Goal: Task Accomplishment & Management: Use online tool/utility

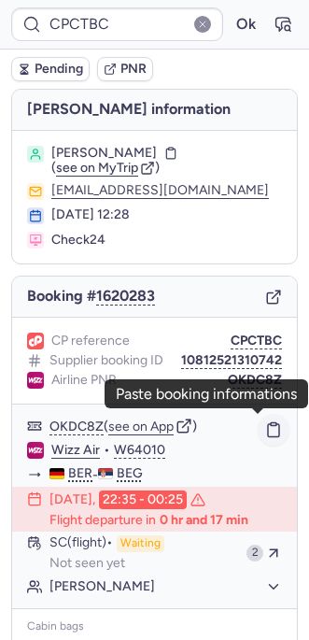
click at [265, 421] on icon "button" at bounding box center [273, 429] width 17 height 17
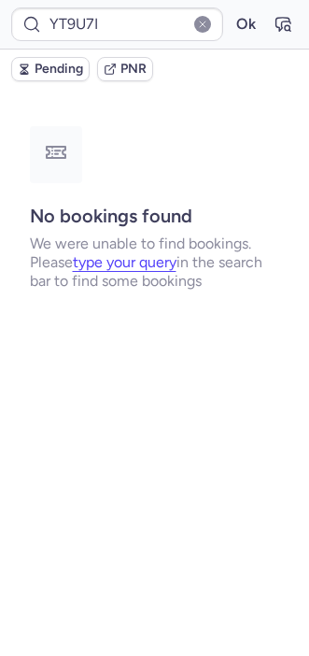
type input "CPHW25"
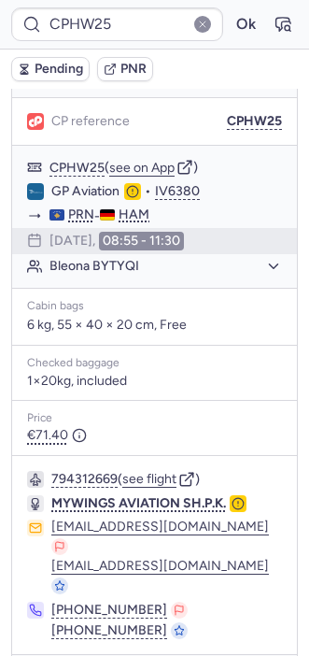
scroll to position [262, 0]
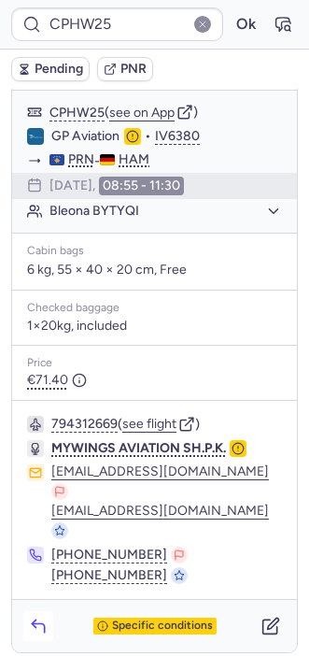
click at [39, 617] on icon "button" at bounding box center [38, 626] width 19 height 19
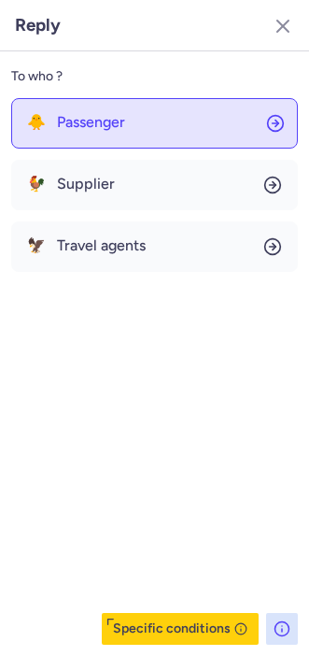
click at [51, 113] on button "🐥 Passenger" at bounding box center [154, 123] width 287 height 50
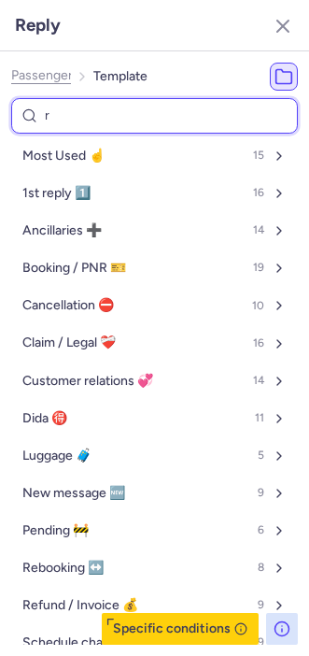
type input "re"
select select "de"
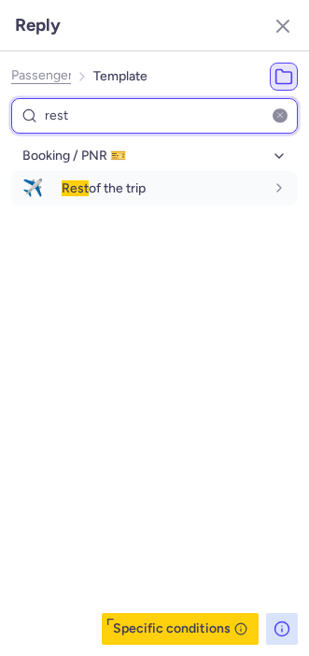
type input "rest"
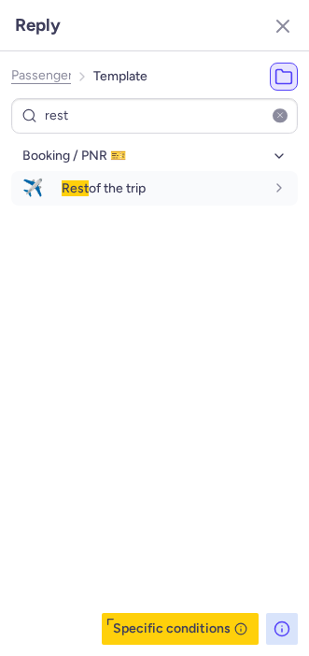
click at [121, 345] on div "Booking / PNR 🎫 ✈️ Rest of the trip fr en de nl pt es it ru de" at bounding box center [154, 393] width 287 height 504
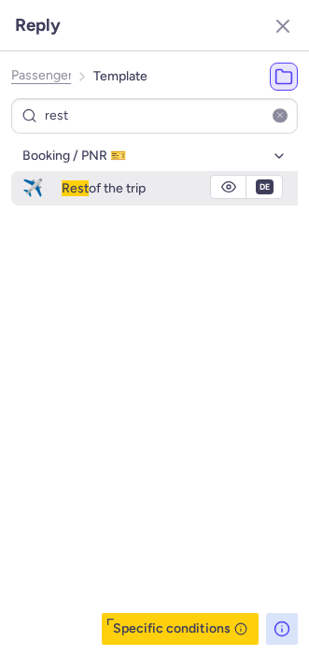
click at [116, 193] on span "Rest of the trip" at bounding box center [104, 188] width 84 height 16
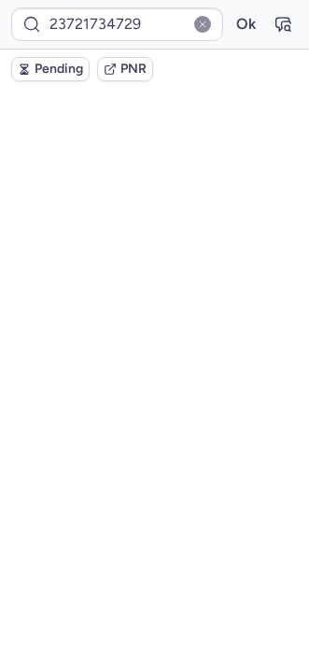
scroll to position [0, 0]
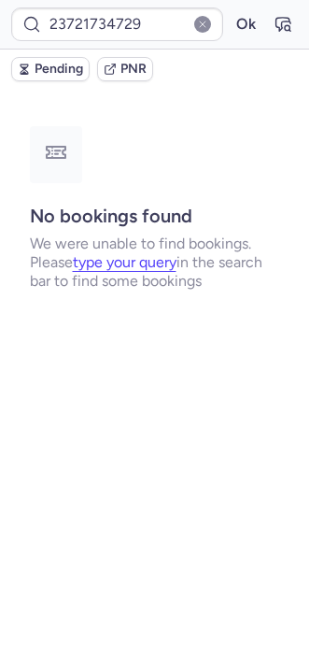
type input "CPC6EQ"
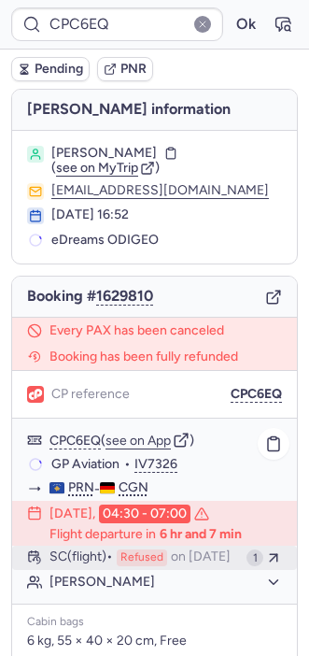
scroll to position [378, 0]
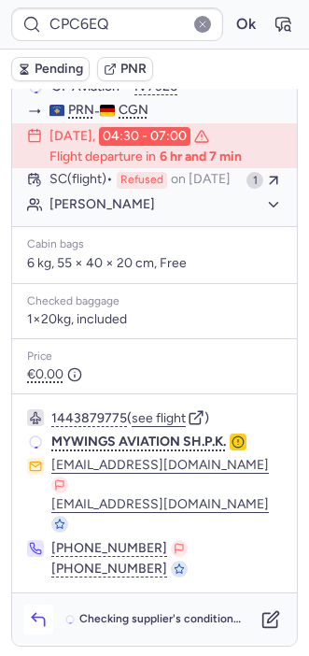
click at [46, 610] on icon "button" at bounding box center [38, 619] width 19 height 19
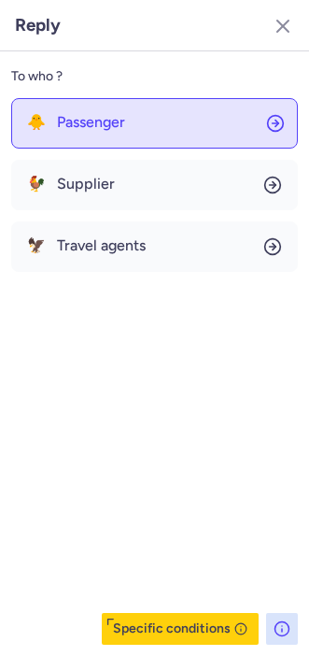
click at [131, 115] on button "🐥 Passenger" at bounding box center [154, 123] width 287 height 50
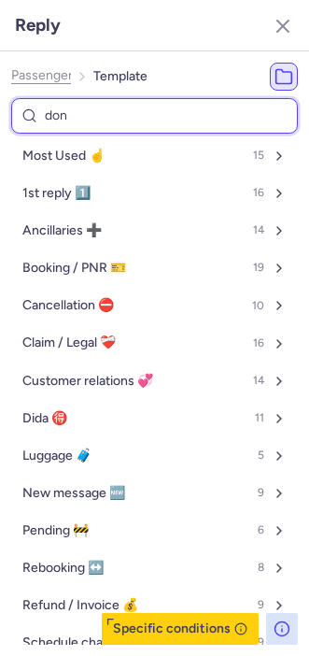
type input "done"
select select "en"
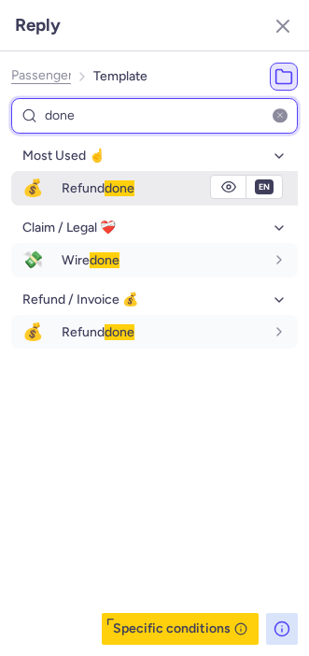
type input "done"
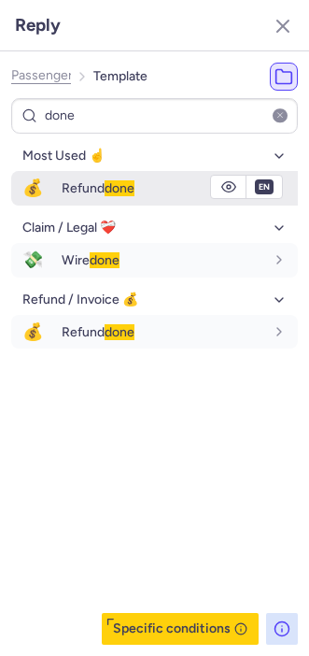
click at [61, 189] on button "💰 Refund done" at bounding box center [154, 188] width 287 height 35
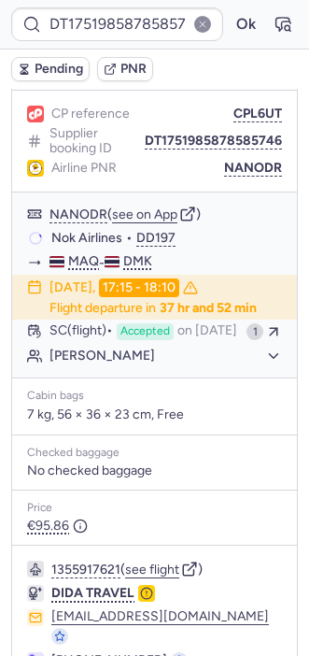
scroll to position [319, 0]
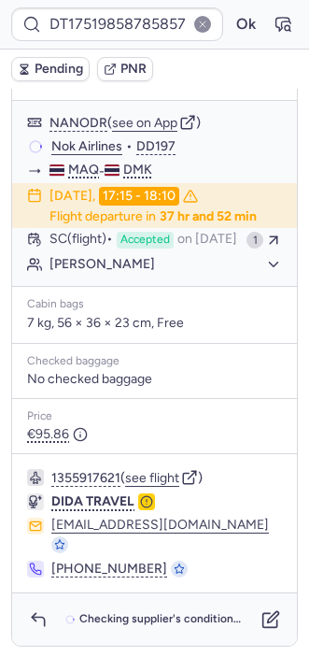
type input "CPH9ZX"
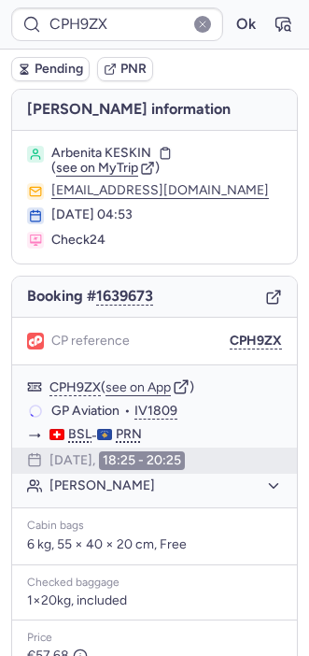
scroll to position [262, 0]
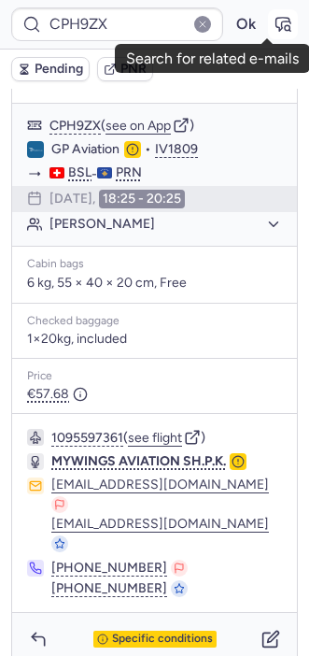
click at [285, 28] on icon "button" at bounding box center [287, 27] width 5 height 5
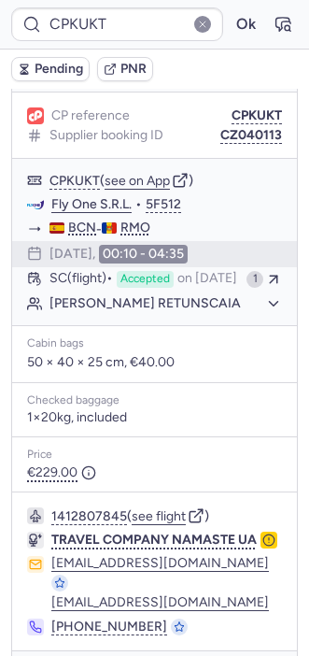
scroll to position [1134, 0]
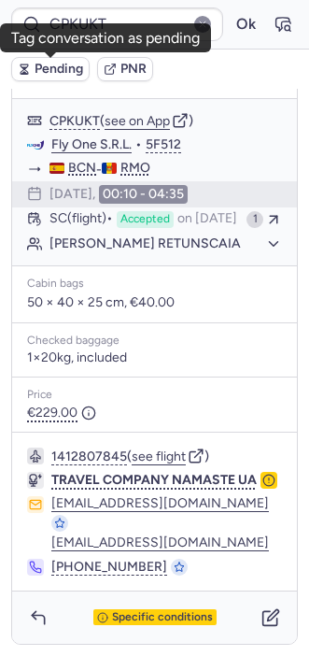
click at [35, 61] on button "Pending" at bounding box center [50, 69] width 78 height 24
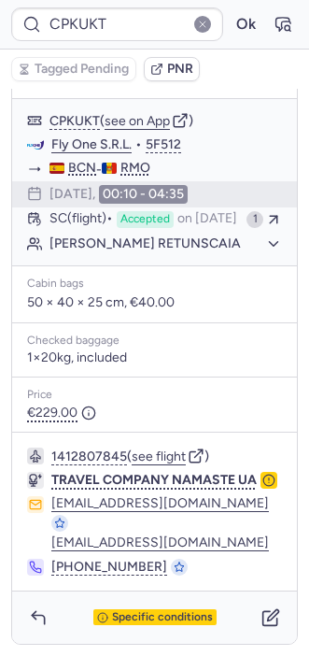
type input "CPT6BS"
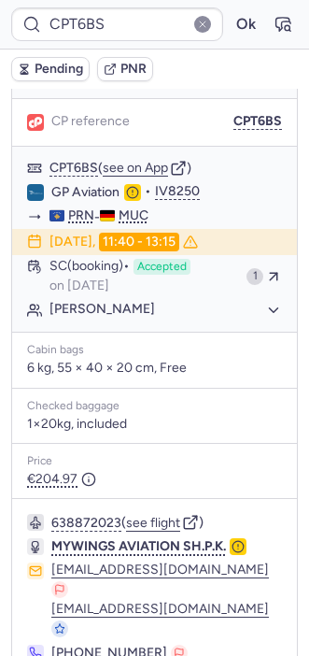
scroll to position [968, 0]
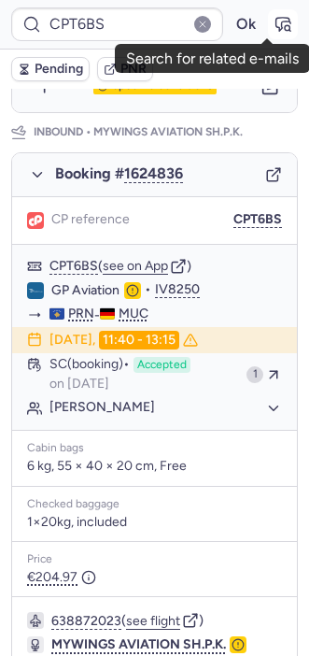
click at [274, 21] on icon "button" at bounding box center [283, 24] width 19 height 19
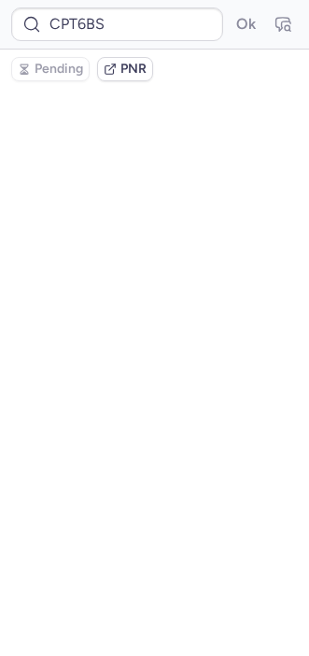
scroll to position [0, 0]
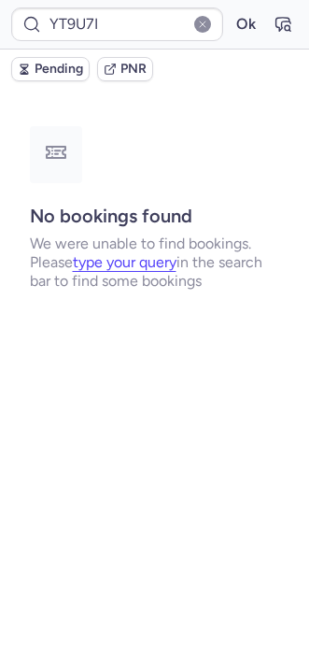
type input "CPKBQV"
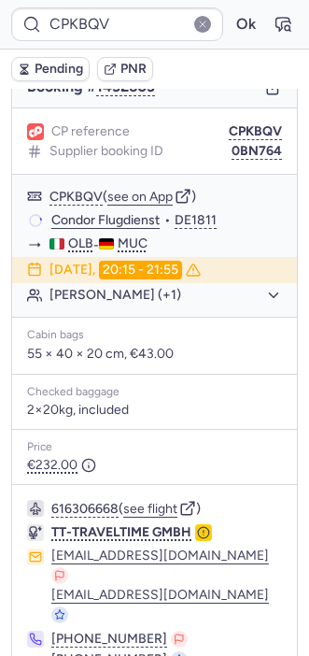
scroll to position [262, 0]
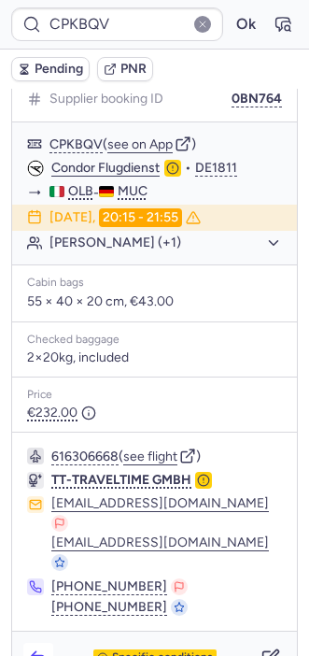
click at [36, 649] on icon "button" at bounding box center [38, 658] width 19 height 19
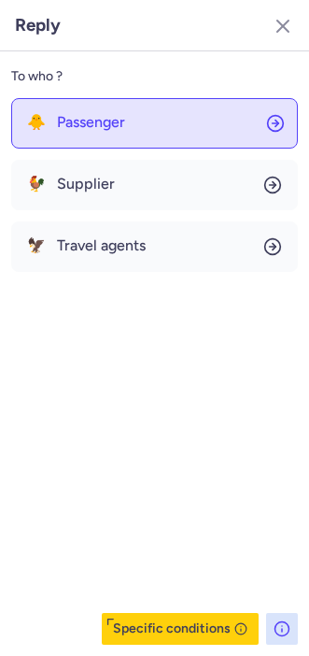
click at [83, 120] on span "Passenger" at bounding box center [91, 122] width 68 height 17
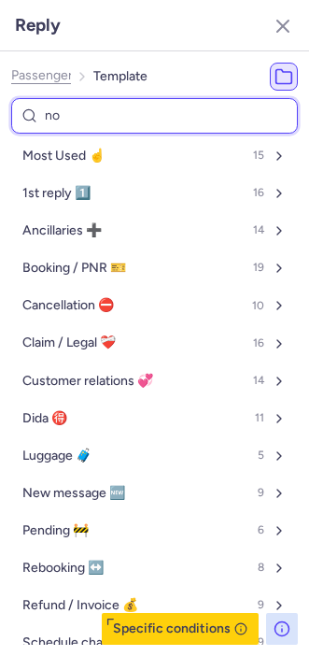
type input "non"
select select "en"
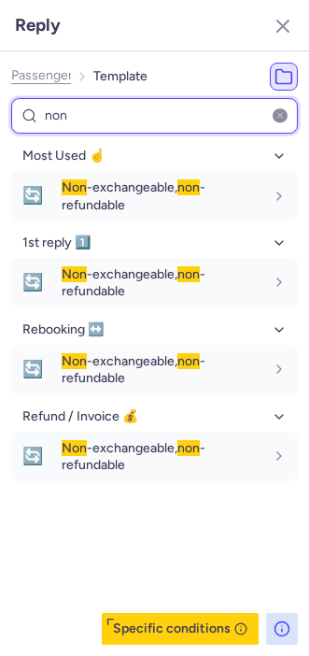
type input "non"
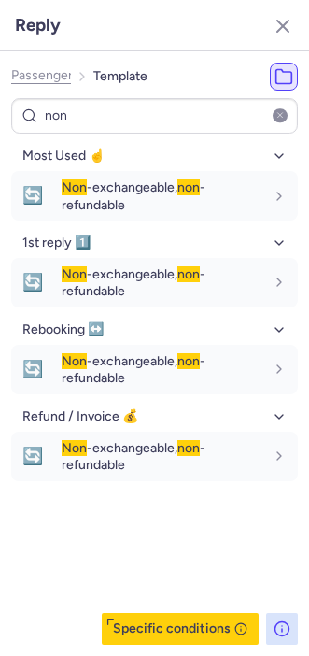
click at [174, 512] on div "Most Used ☝️ 🔄 Non -exchangeable, non -refundable fr en de nl pt es it ru en 1s…" at bounding box center [154, 393] width 287 height 504
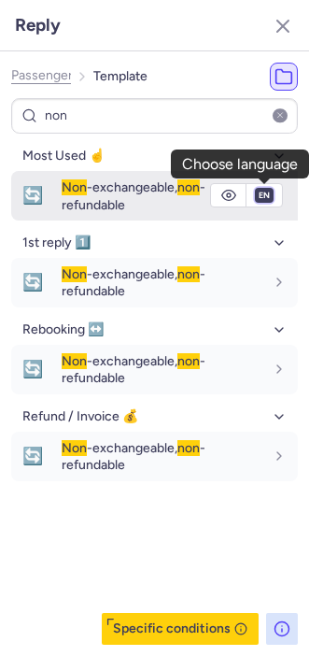
click at [264, 196] on select "fr en de nl pt es it ru" at bounding box center [264, 195] width 17 height 15
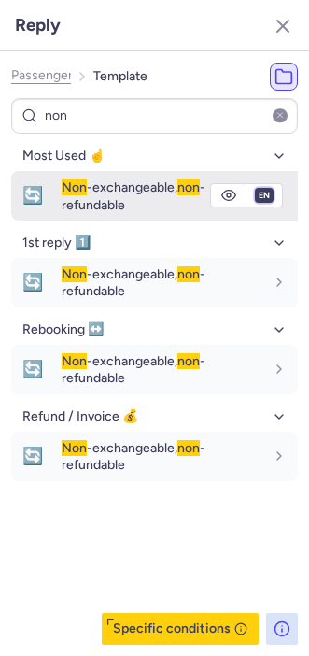
select select "de"
click at [256, 188] on select "fr en de nl pt es it ru" at bounding box center [264, 195] width 17 height 15
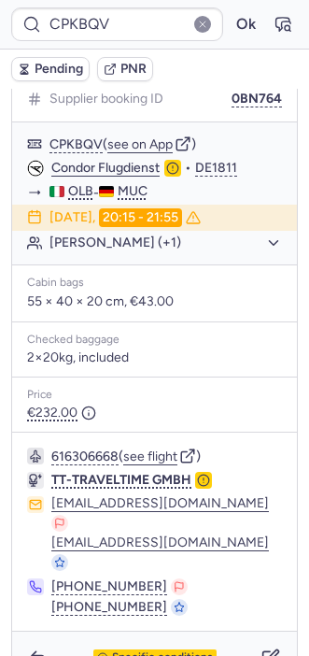
type input "CPWXYL"
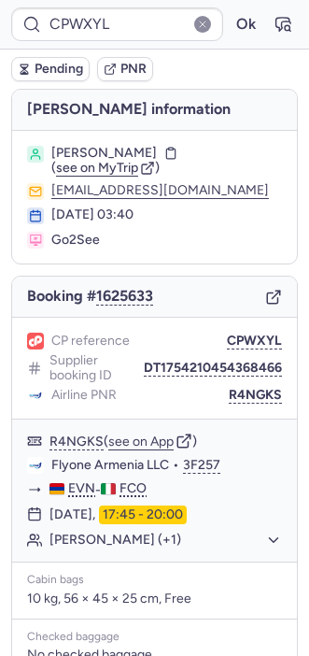
scroll to position [256, 0]
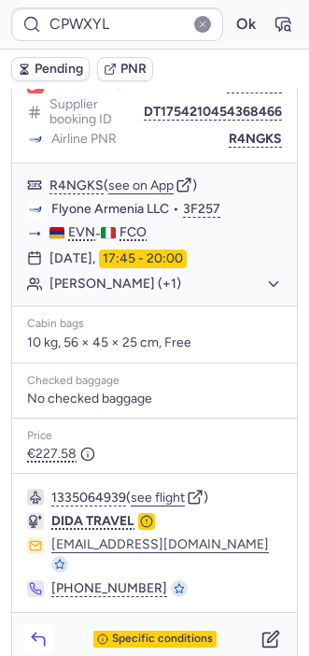
click at [35, 633] on polyline "button" at bounding box center [34, 636] width 4 height 7
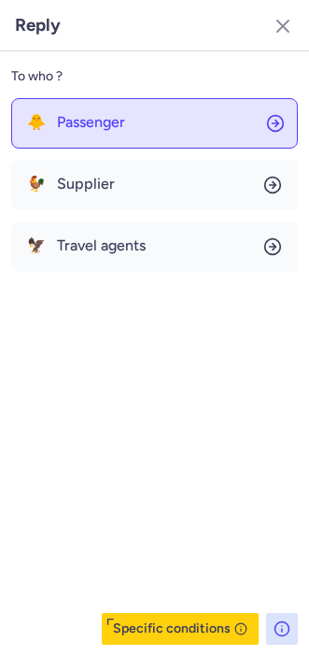
click at [103, 118] on span "Passenger" at bounding box center [91, 122] width 68 height 17
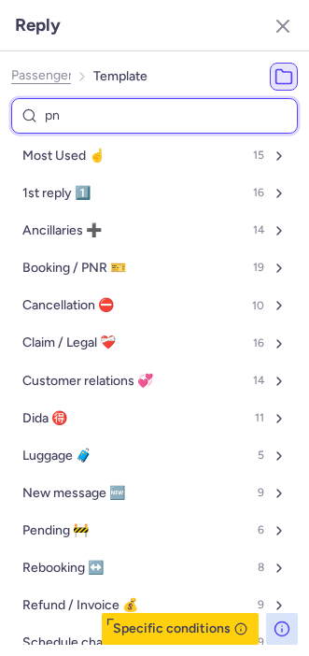
type input "pnr"
select select "en"
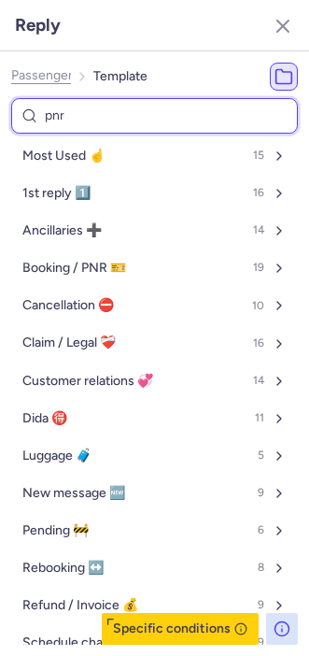
select select "en"
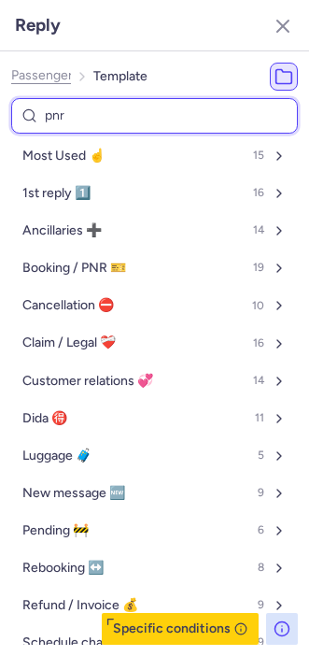
select select "en"
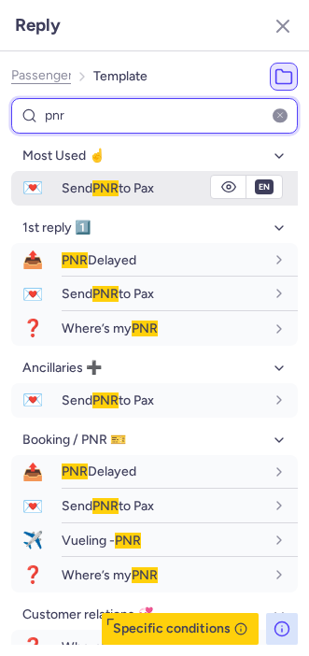
type input "pnr"
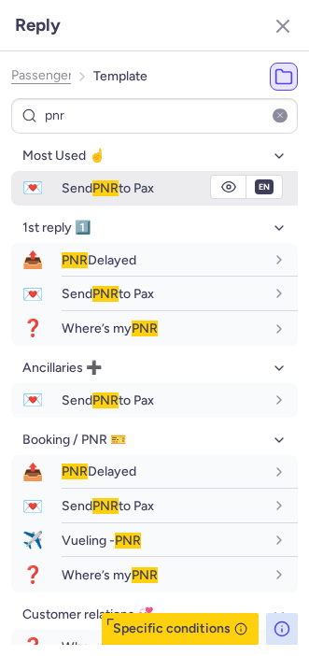
click at [78, 180] on span "Send PNR to Pax" at bounding box center [108, 188] width 93 height 16
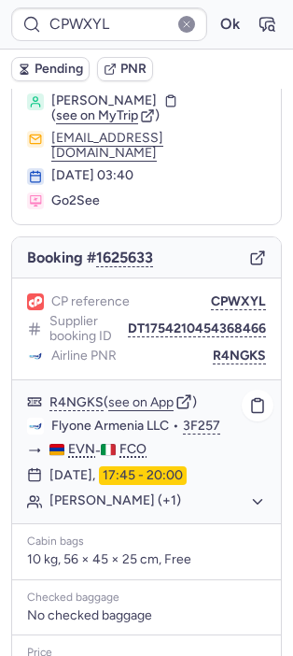
scroll to position [47, 0]
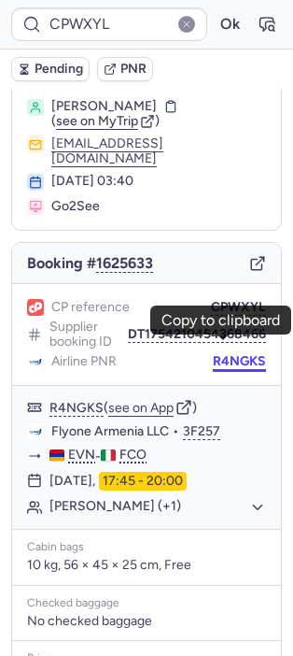
click at [228, 354] on button "R4NGKS" at bounding box center [239, 361] width 53 height 15
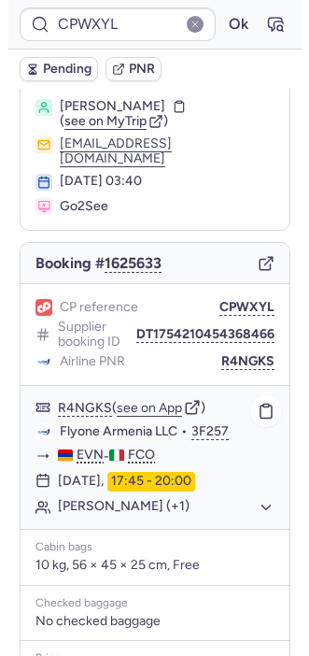
scroll to position [256, 0]
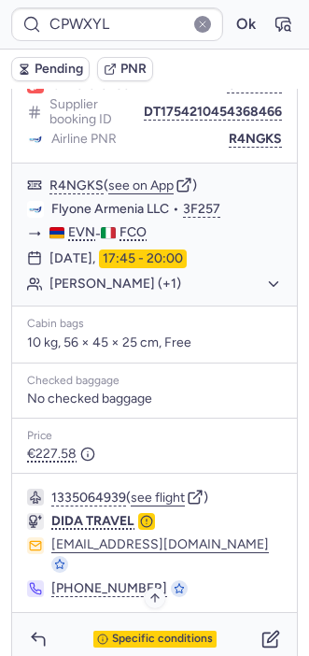
click at [129, 633] on span "Specific conditions" at bounding box center [162, 639] width 101 height 13
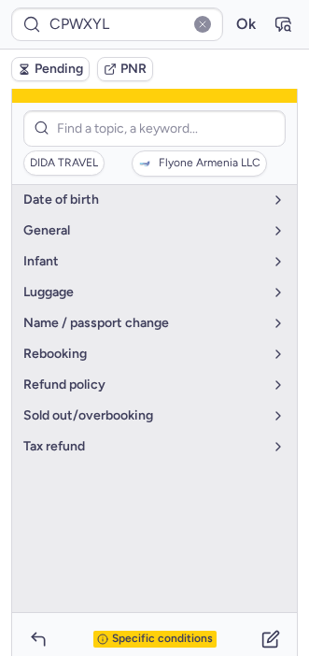
click at [154, 633] on span "Specific conditions" at bounding box center [162, 639] width 101 height 13
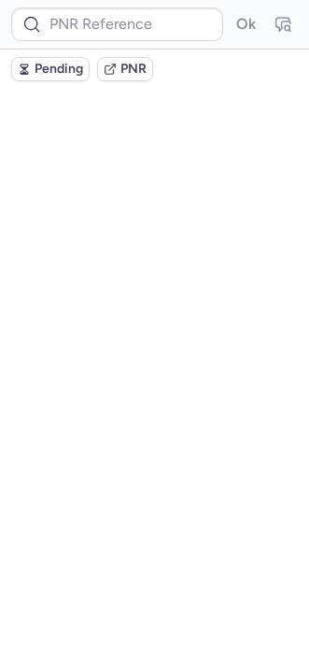
scroll to position [0, 0]
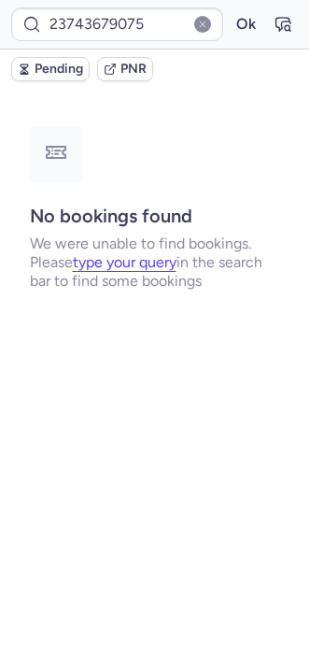
type input "CPRBDQ"
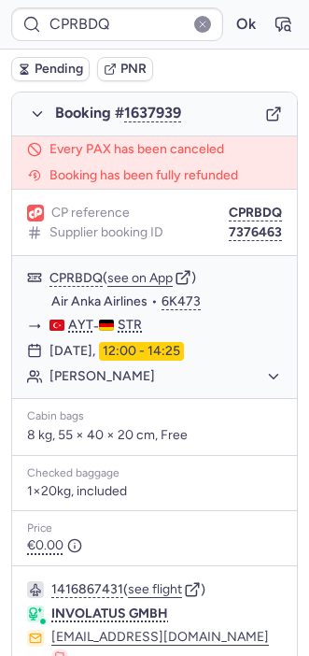
scroll to position [1151, 0]
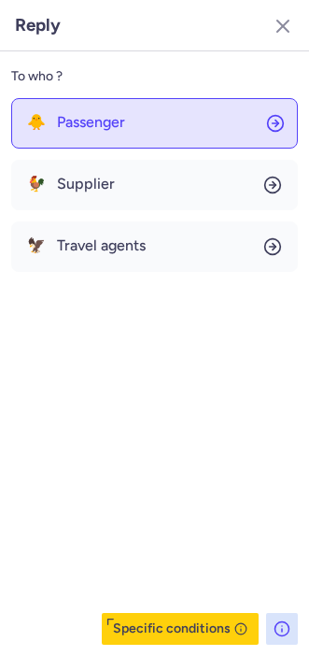
click at [69, 121] on span "Passenger" at bounding box center [91, 122] width 68 height 17
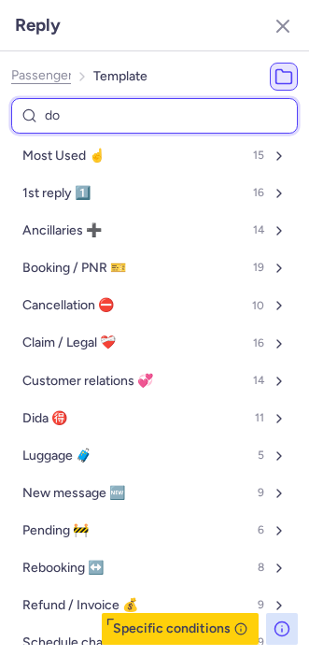
type input "don"
select select "en"
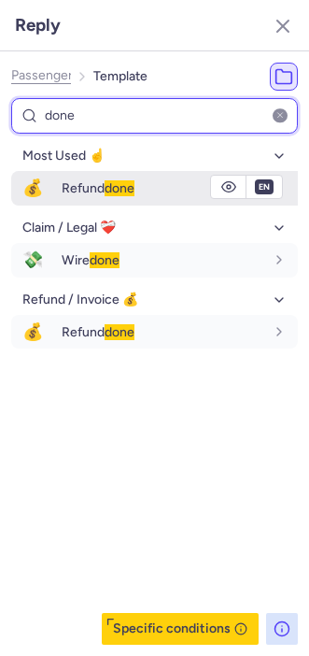
type input "done"
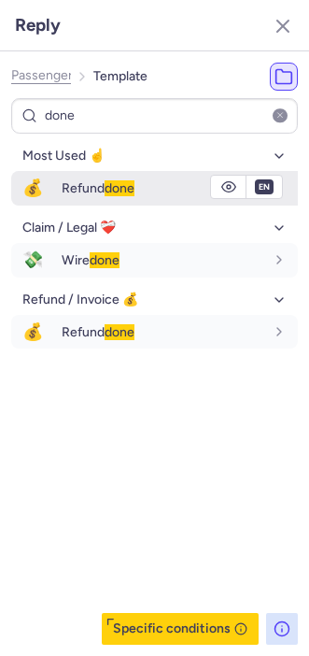
click at [81, 195] on span "Refund done" at bounding box center [98, 188] width 73 height 16
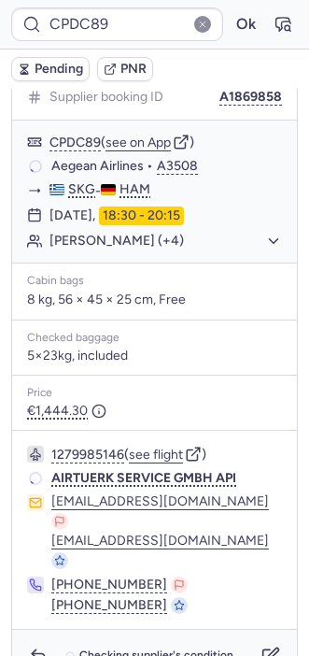
scroll to position [262, 0]
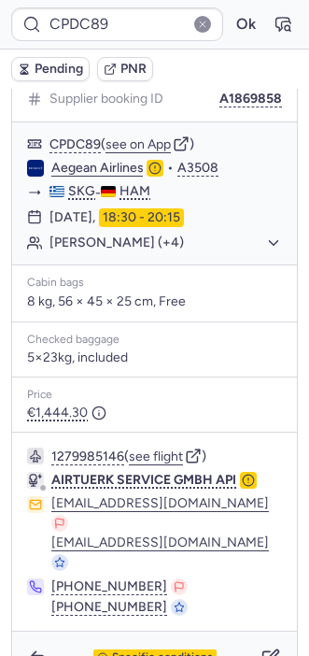
type input "CPKC7G"
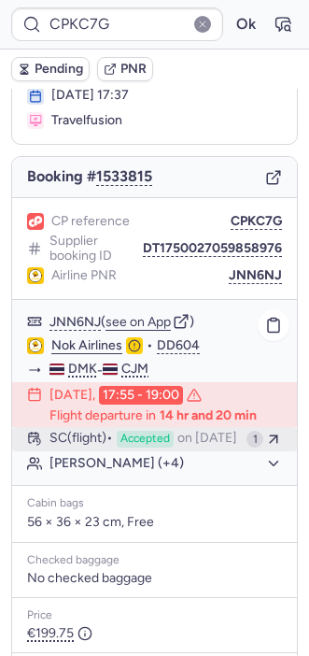
scroll to position [319, 0]
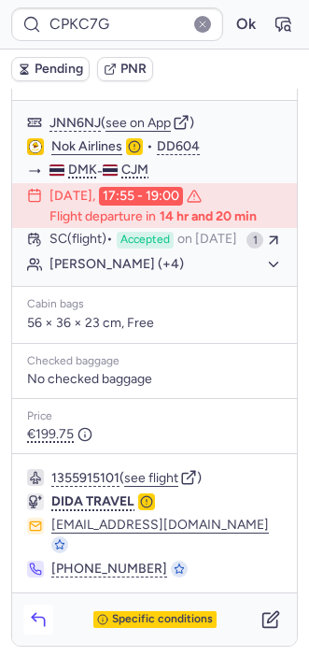
click at [35, 614] on icon "button" at bounding box center [38, 619] width 19 height 19
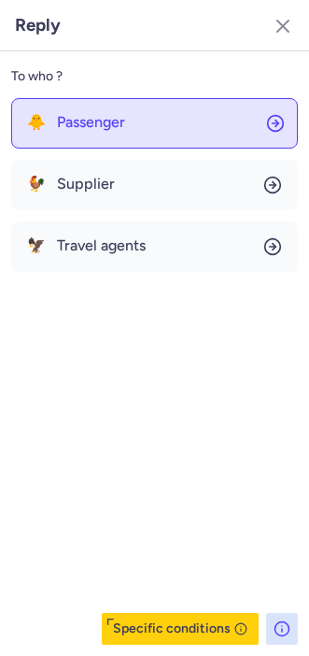
click at [96, 136] on button "🐥 Passenger" at bounding box center [154, 123] width 287 height 50
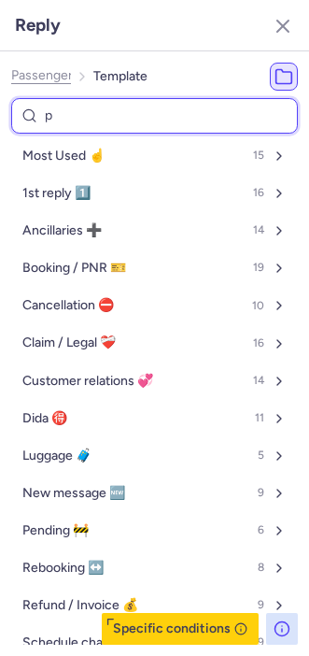
type input "pn"
select select "en"
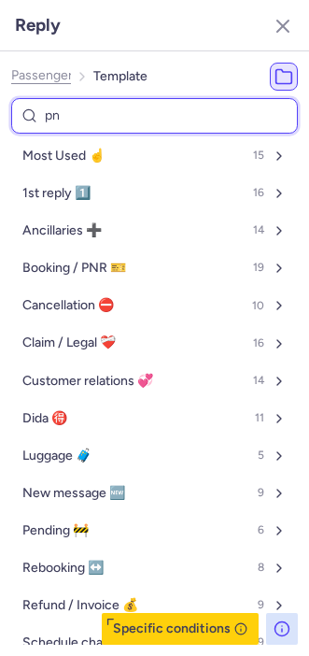
select select "en"
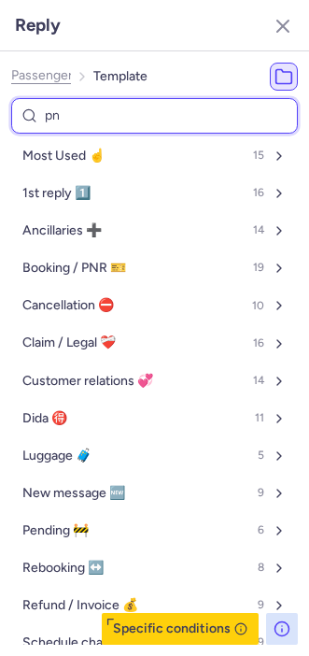
select select "en"
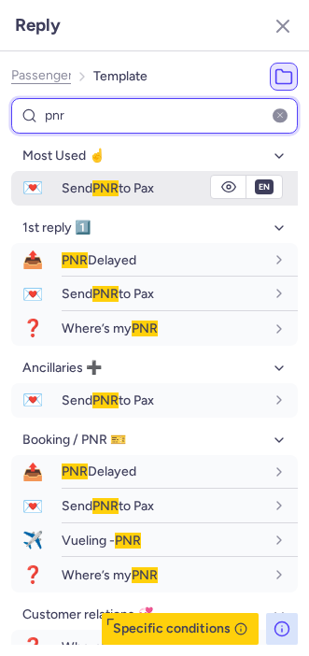
type input "pnr"
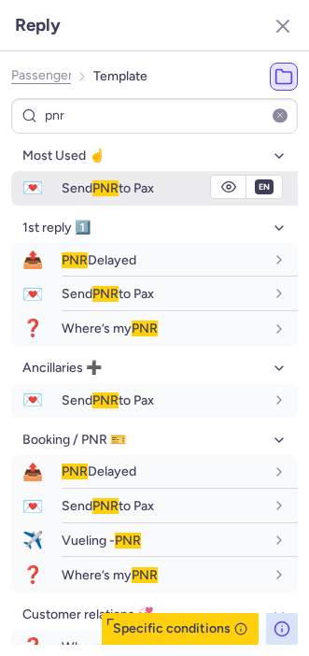
click at [86, 178] on div "Send PNR to Pax" at bounding box center [180, 188] width 236 height 32
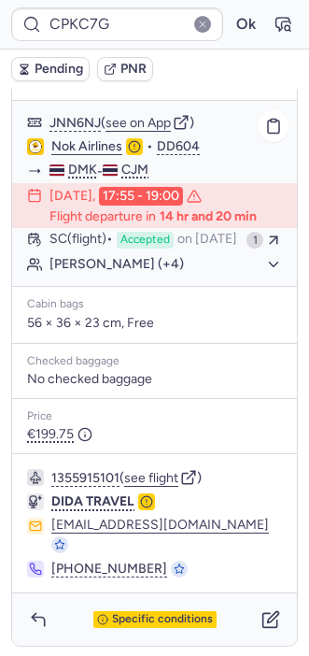
scroll to position [269, 0]
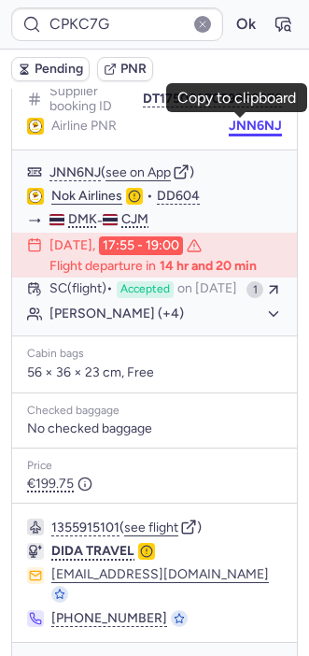
click at [242, 121] on button "JNN6NJ" at bounding box center [255, 126] width 53 height 15
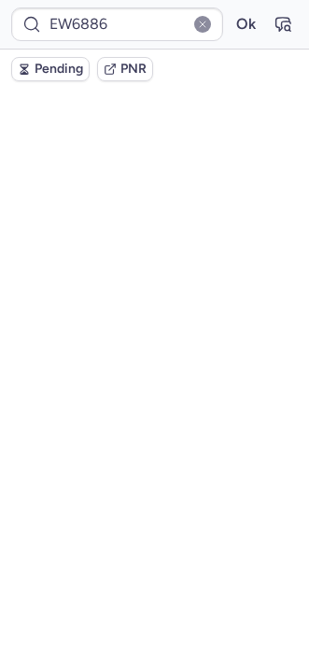
scroll to position [0, 0]
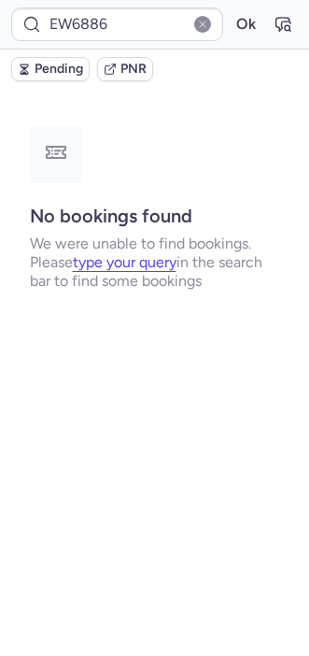
type input "CP7HKO"
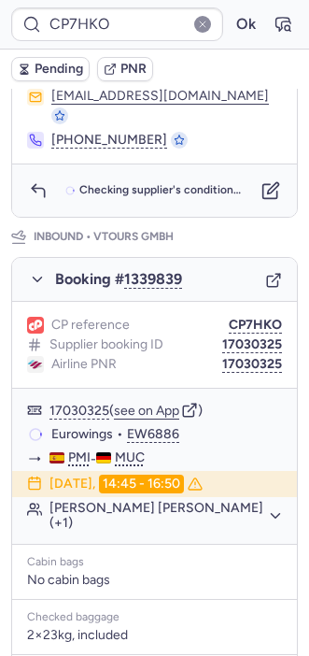
scroll to position [859, 0]
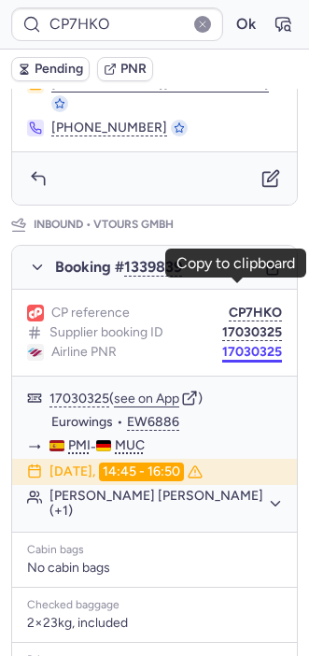
click at [227, 345] on button "17030325" at bounding box center [252, 352] width 60 height 15
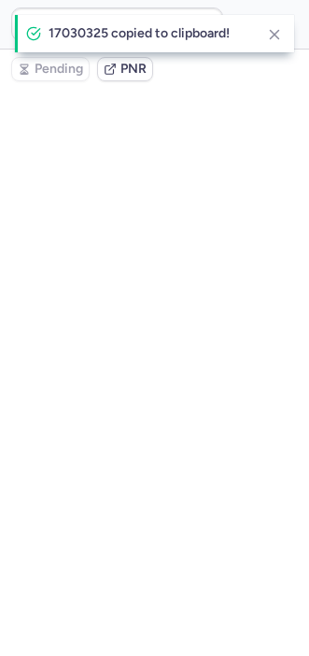
scroll to position [0, 0]
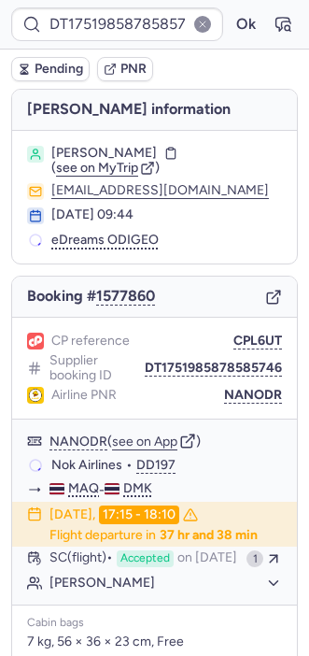
type input "CP7HKO"
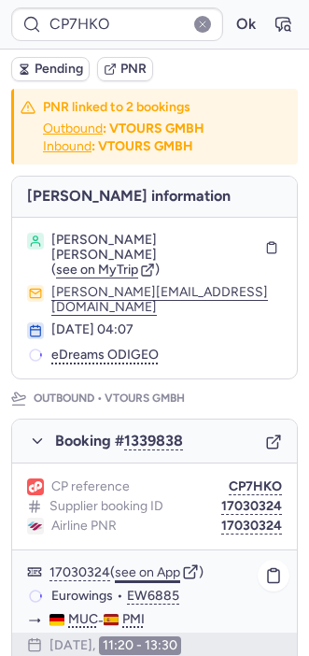
scroll to position [1009, 0]
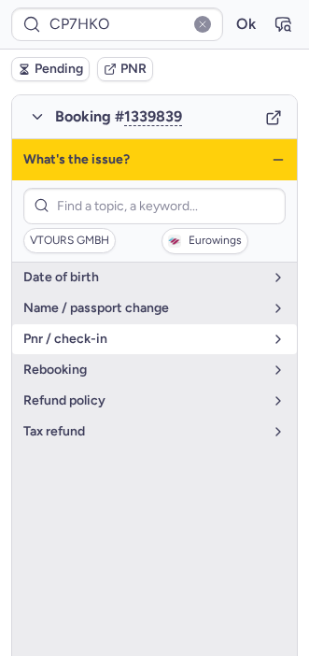
click at [83, 324] on button "pnr / check-in" at bounding box center [154, 339] width 285 height 30
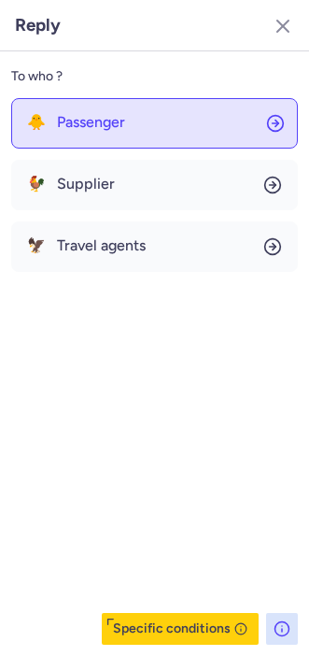
click at [75, 139] on button "🐥 Passenger" at bounding box center [154, 123] width 287 height 50
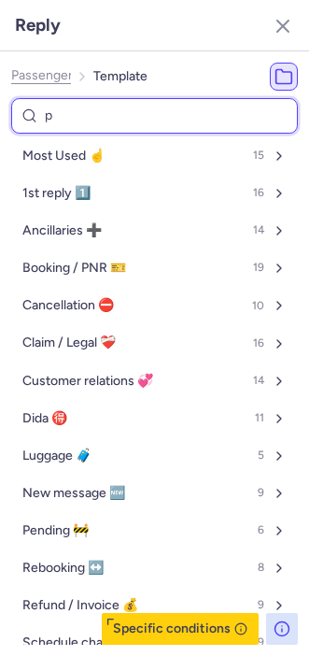
type input "pn"
select select "en"
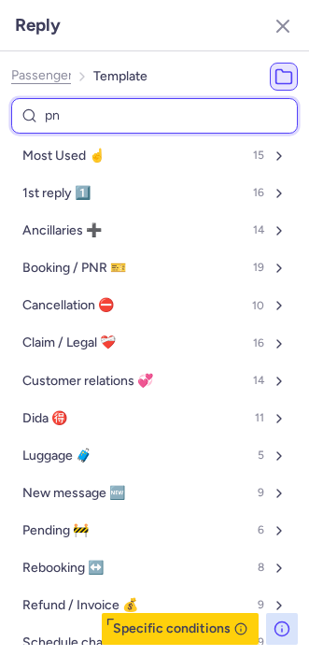
select select "en"
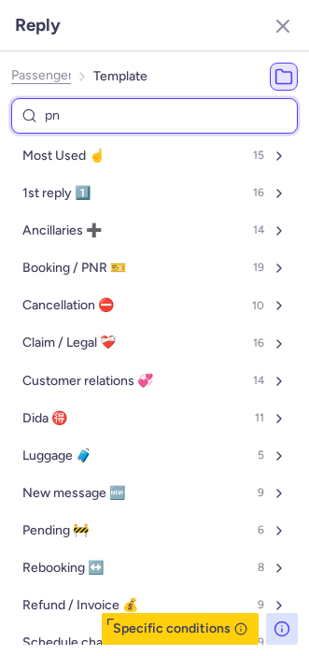
select select "en"
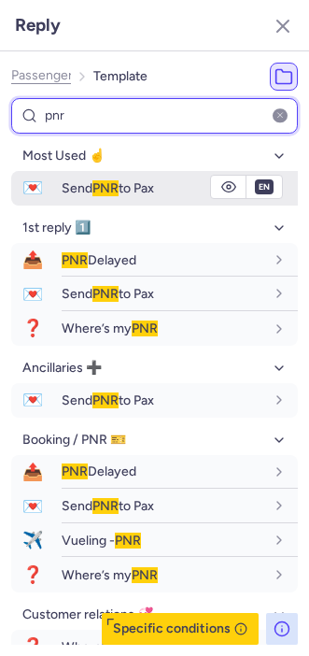
type input "pnr"
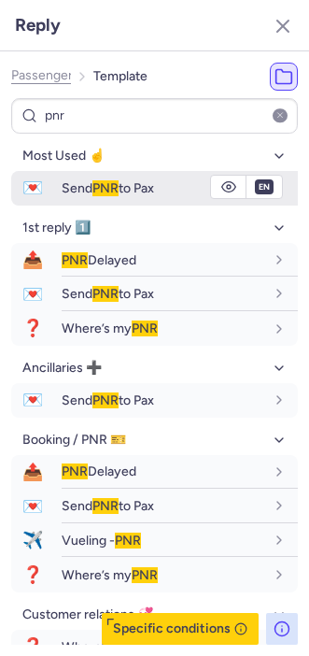
click at [72, 182] on span "Send PNR to Pax" at bounding box center [108, 188] width 93 height 16
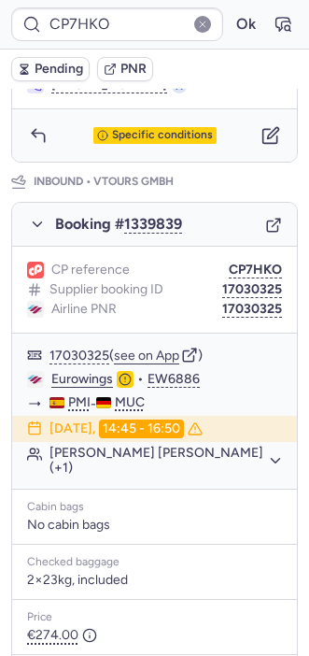
scroll to position [901, 0]
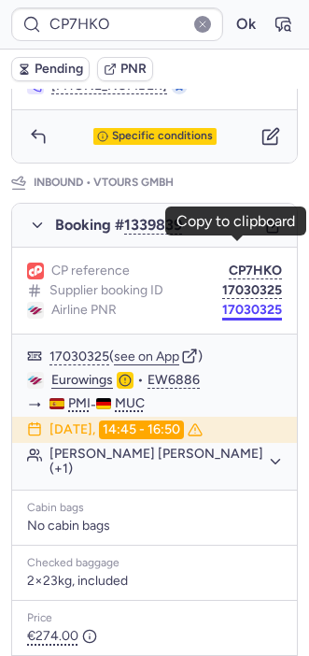
click at [239, 303] on button "17030325" at bounding box center [252, 310] width 60 height 15
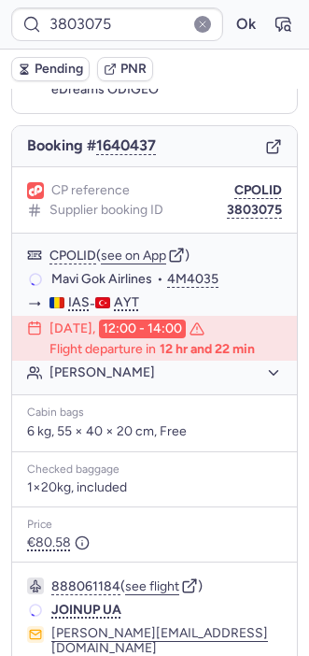
scroll to position [149, 0]
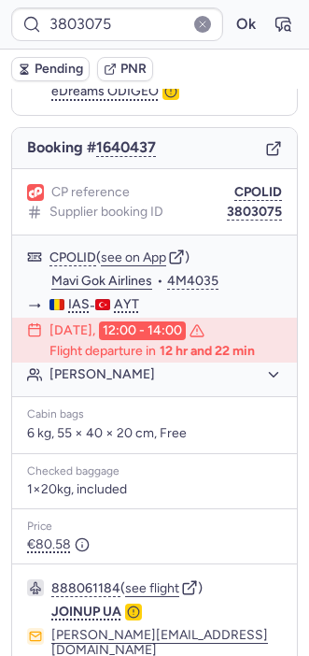
type input "CPA76O"
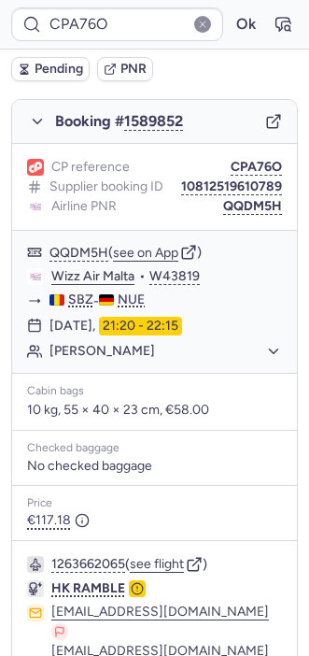
scroll to position [1203, 0]
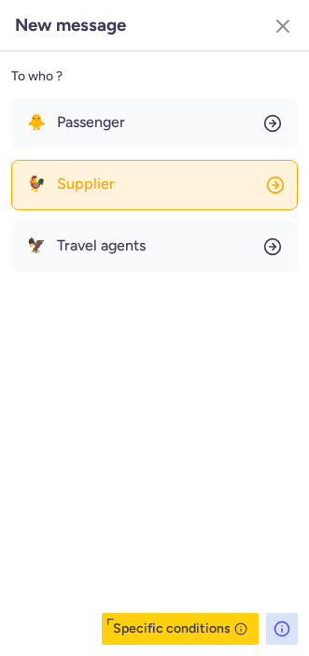
click at [117, 180] on button "🐓 Supplier" at bounding box center [154, 185] width 287 height 50
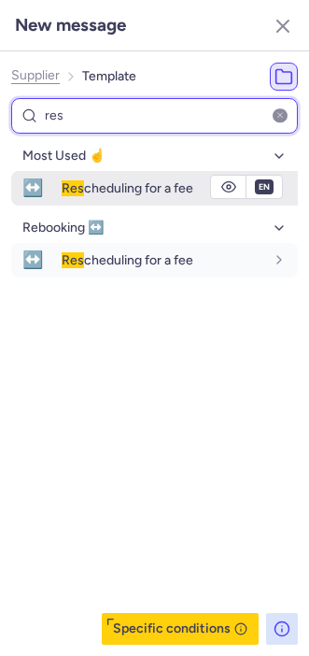
type input "res"
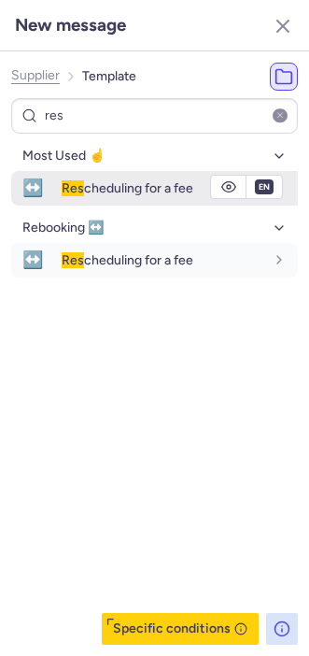
click at [79, 193] on span "Res" at bounding box center [73, 188] width 22 height 16
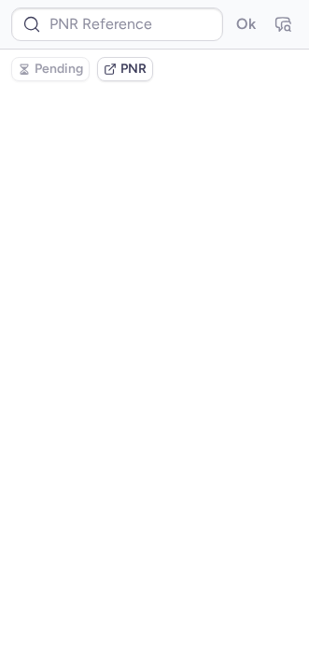
scroll to position [0, 0]
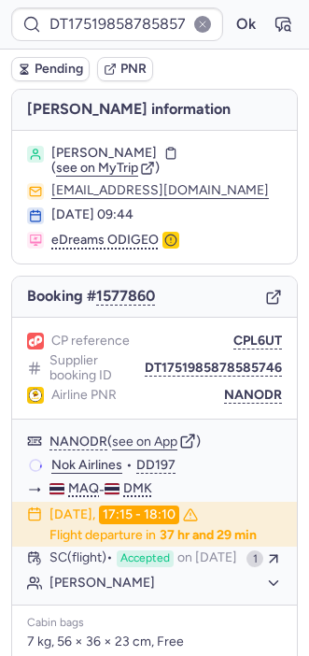
type input "CPA76O"
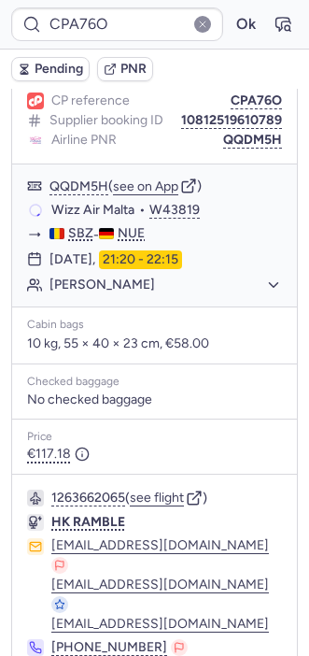
scroll to position [1203, 0]
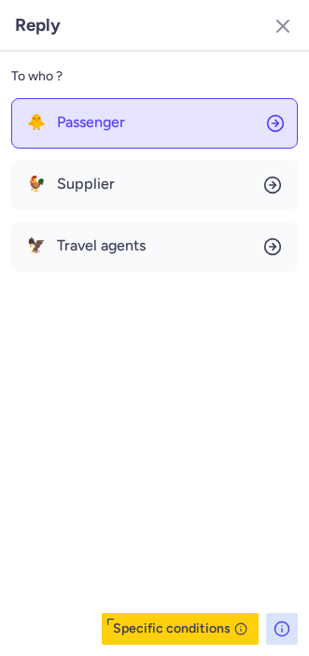
click at [124, 136] on button "🐥 Passenger" at bounding box center [154, 123] width 287 height 50
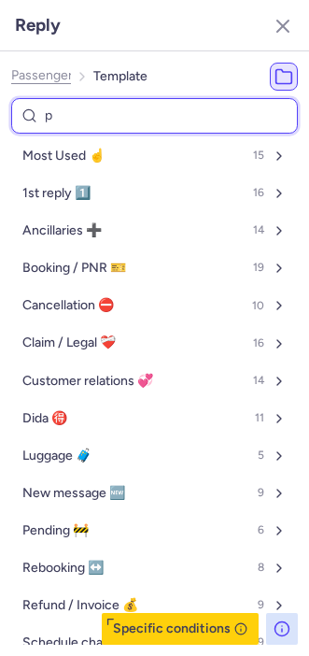
type input "pe"
select select "en"
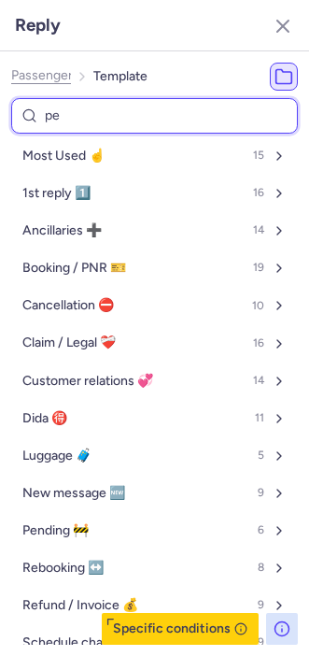
select select "en"
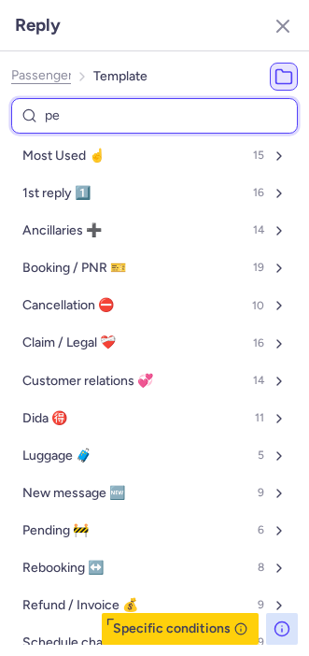
select select "en"
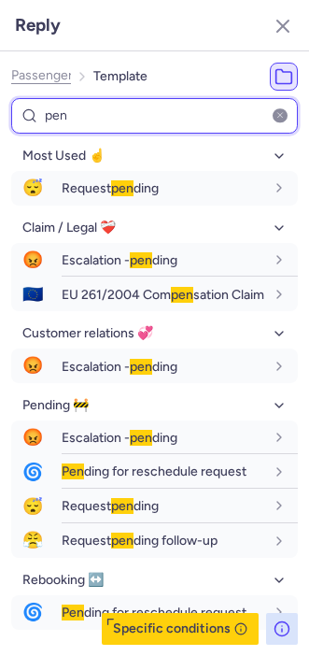
click at [192, 113] on input "pen" at bounding box center [154, 116] width 287 height 36
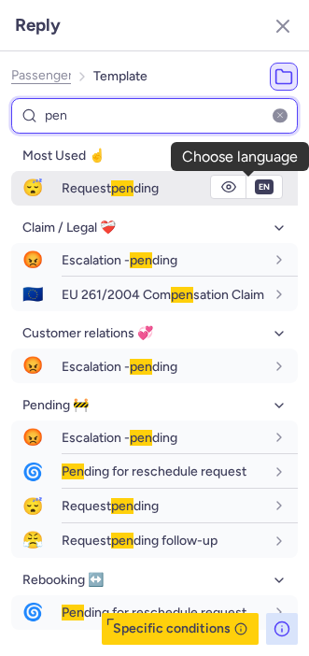
type input "pen"
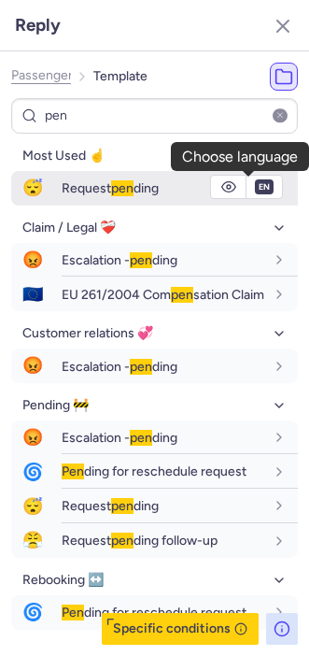
click at [255, 194] on span "en" at bounding box center [264, 186] width 19 height 15
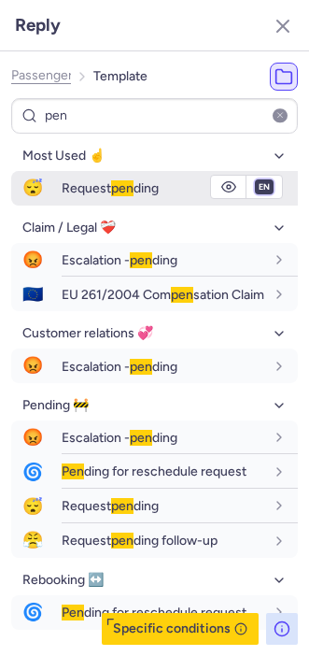
click at [256, 183] on select "fr en de nl pt es it ru" at bounding box center [264, 186] width 17 height 15
select select "de"
click at [256, 179] on select "fr en de nl pt es it ru" at bounding box center [264, 186] width 17 height 15
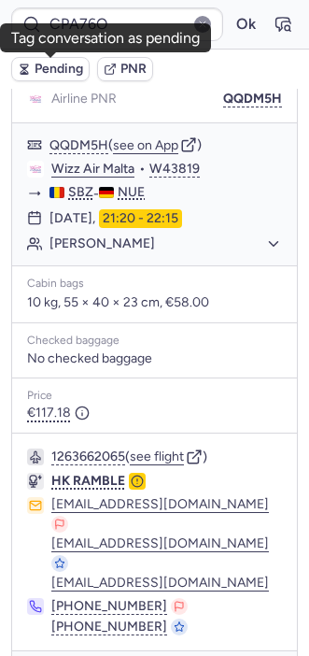
click at [31, 71] on button "Pending" at bounding box center [50, 69] width 78 height 24
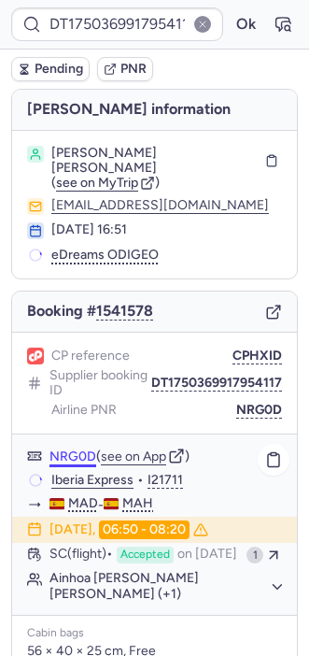
scroll to position [299, 0]
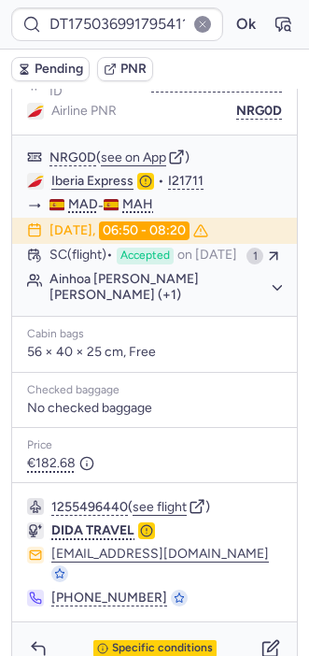
type input "10812521610367"
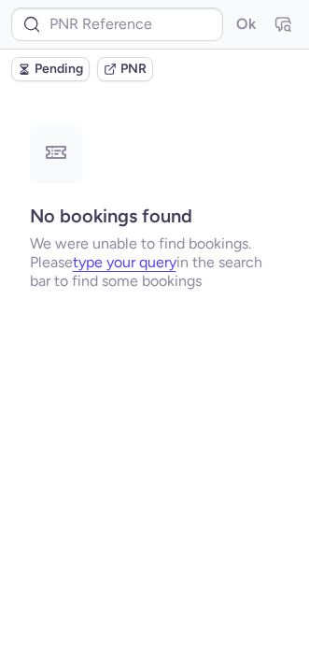
scroll to position [0, 0]
type input "DT1750636053058956"
type input "DT1754240944593645"
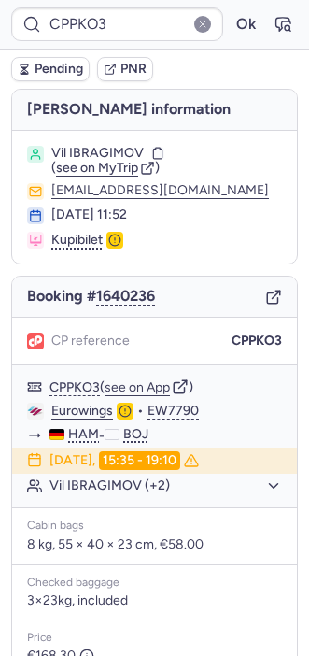
scroll to position [243, 0]
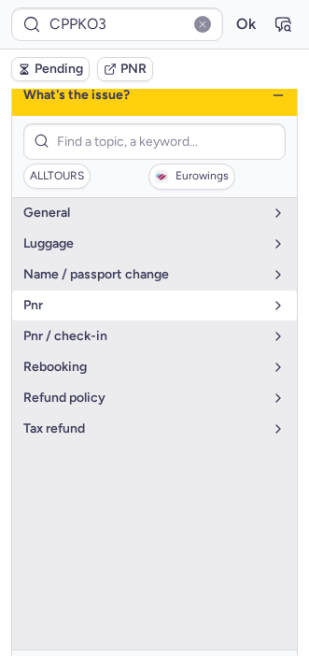
click at [55, 298] on span "pnr" at bounding box center [143, 305] width 240 height 15
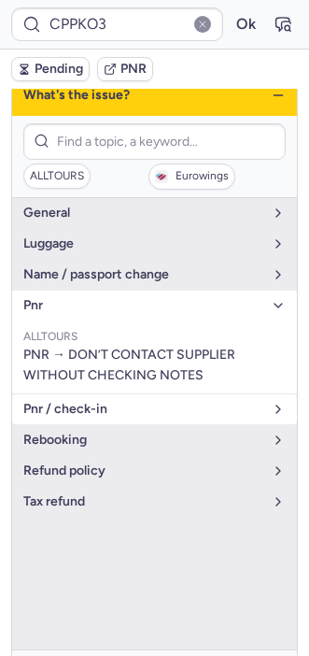
click at [82, 412] on span "pnr / check-in" at bounding box center [143, 409] width 240 height 15
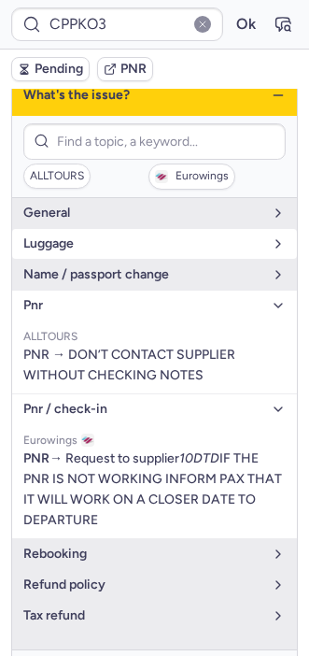
click at [64, 231] on button "luggage" at bounding box center [154, 244] width 285 height 30
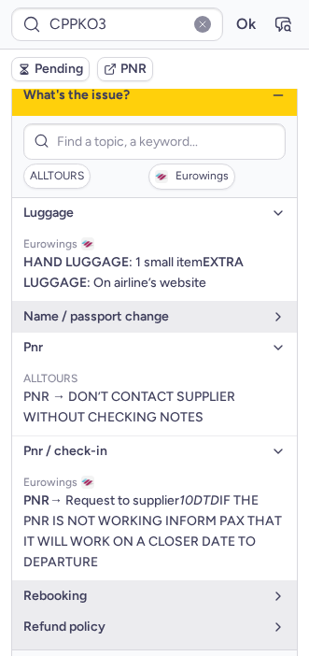
scroll to position [0, 0]
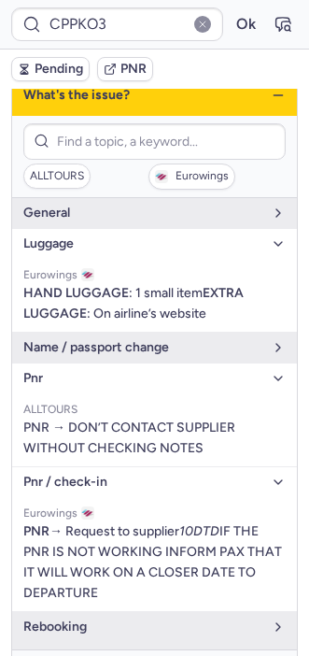
click at [64, 218] on span "general" at bounding box center [143, 213] width 240 height 15
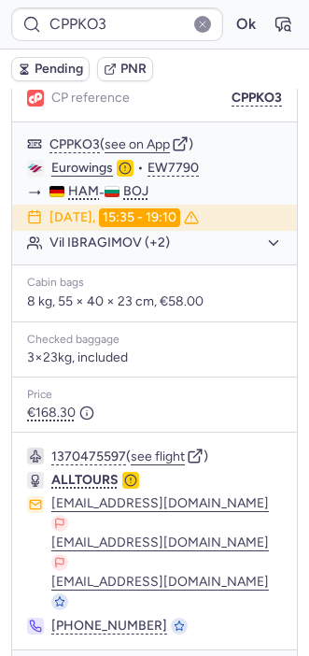
type input "CPPS5T"
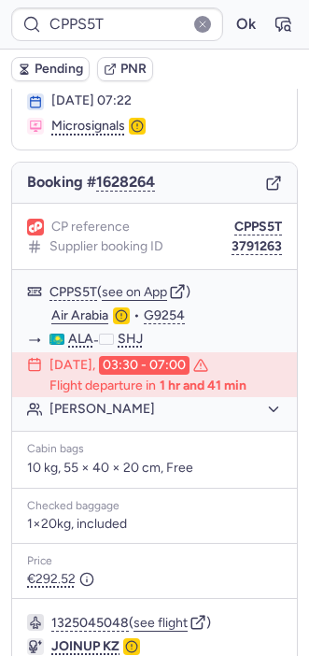
scroll to position [259, 0]
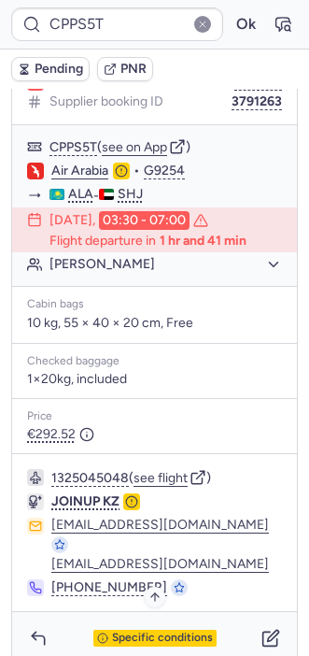
click at [128, 632] on span "Specific conditions" at bounding box center [162, 638] width 101 height 13
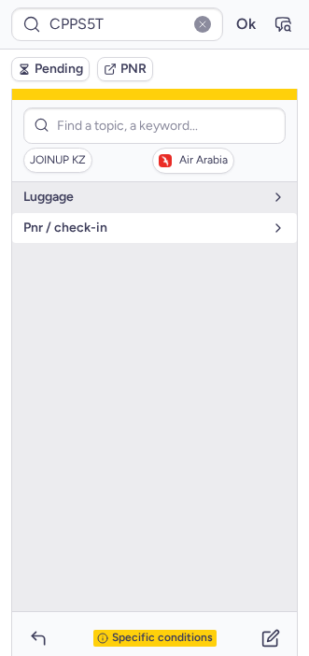
click at [72, 223] on span "pnr / check-in" at bounding box center [143, 228] width 240 height 15
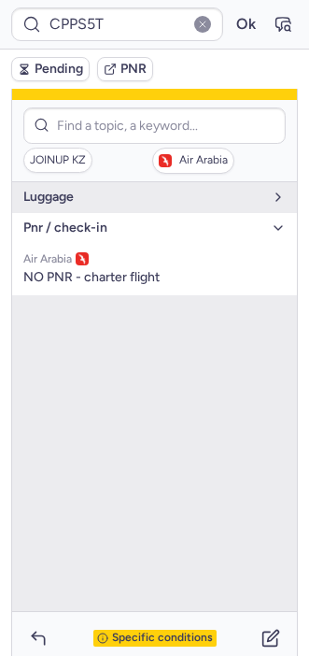
click at [115, 632] on span "Specific conditions" at bounding box center [162, 638] width 101 height 13
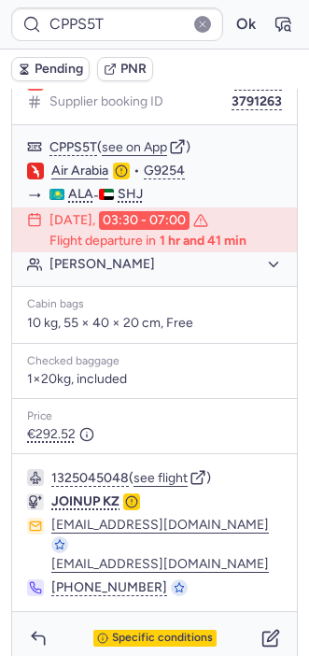
click at [16, 614] on div "Specific conditions" at bounding box center [154, 638] width 285 height 52
click at [35, 629] on icon "button" at bounding box center [38, 638] width 19 height 19
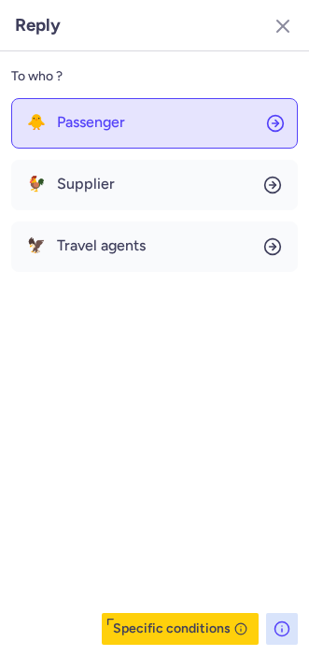
click at [87, 139] on button "🐥 Passenger" at bounding box center [154, 123] width 287 height 50
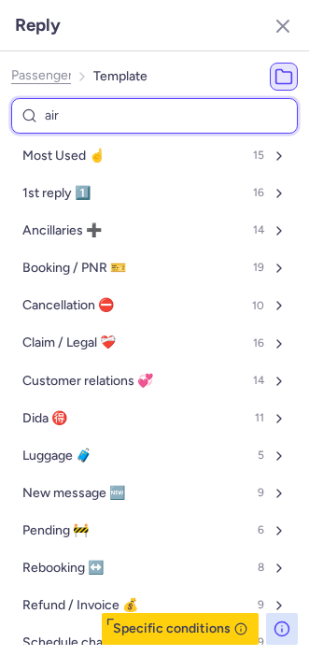
type input "airl"
select select "en"
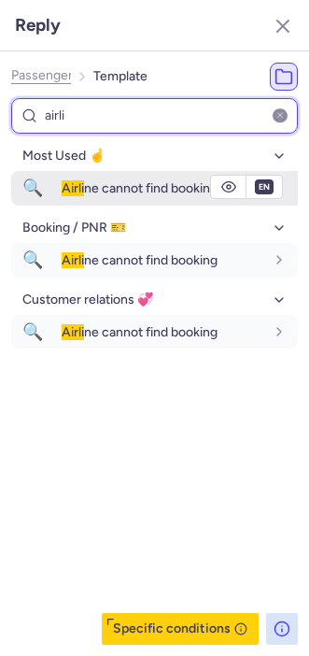
type input "airli"
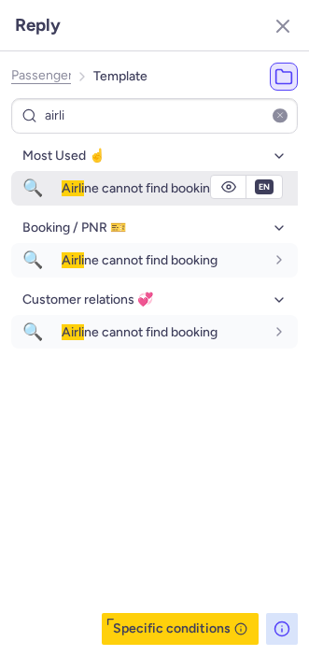
click at [78, 196] on div "Airli ne cannot find booking" at bounding box center [180, 188] width 236 height 32
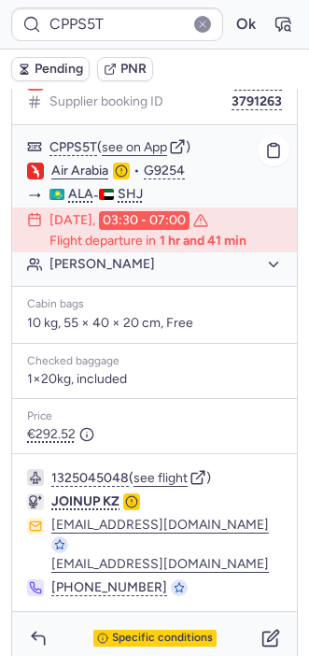
type input "DT1754244536030985"
